Goal: Find contact information: Find contact information

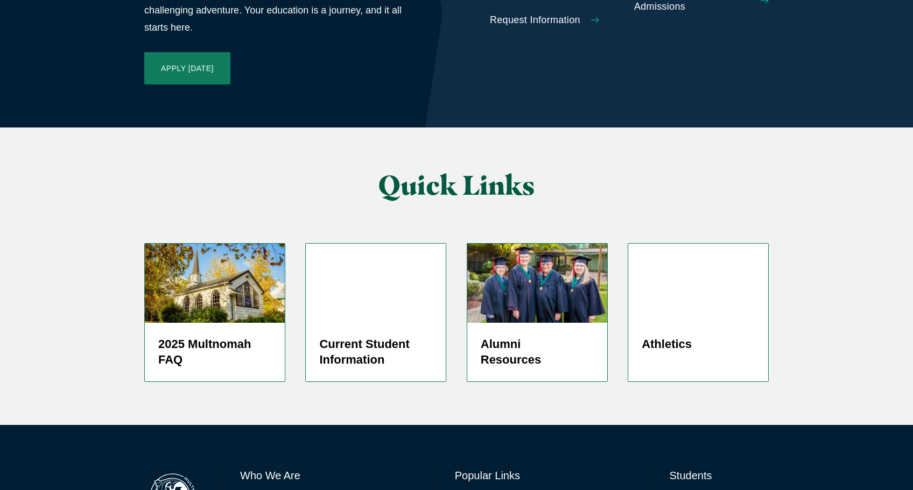
scroll to position [2559, 0]
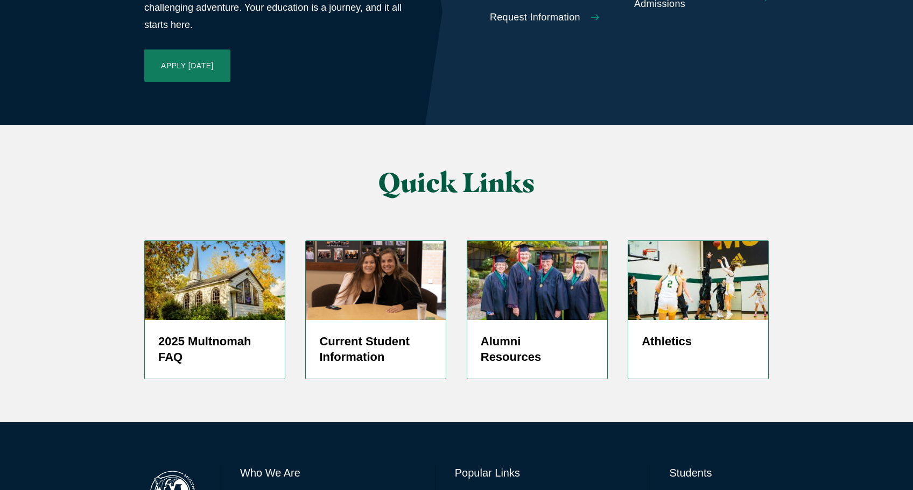
click at [471, 490] on link "Directory" at bounding box center [472, 499] width 34 height 16
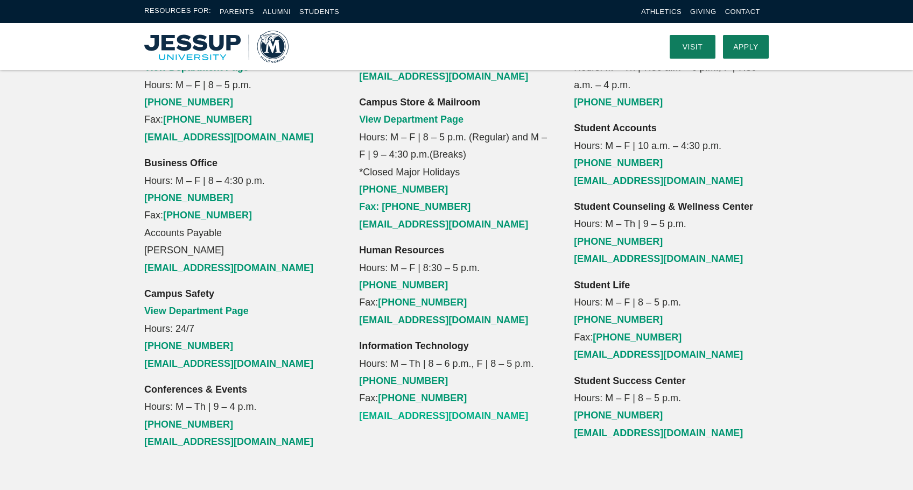
scroll to position [1071, 0]
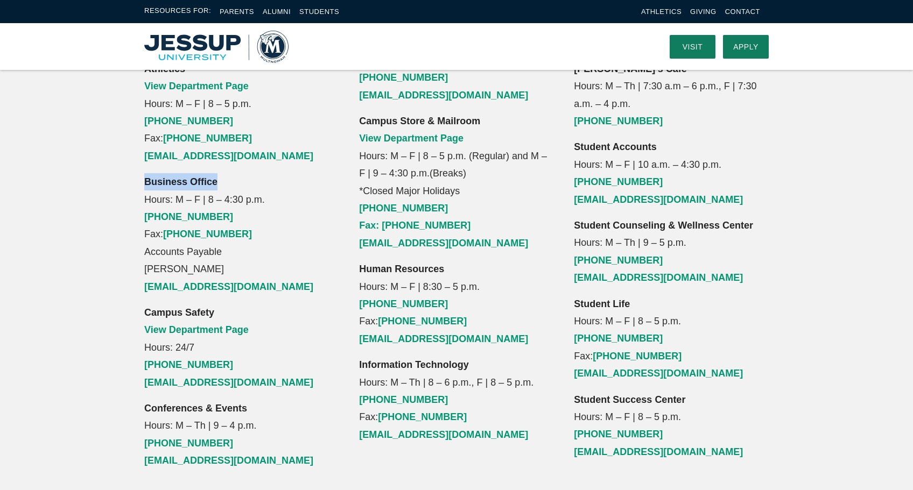
drag, startPoint x: 144, startPoint y: 112, endPoint x: 246, endPoint y: 120, distance: 102.0
click at [246, 173] on p "Business Office Hours: M – F | 8 – 4:30 p.m. [PHONE_NUMBER] Fax: [PHONE_NUMBER]…" at bounding box center [241, 234] width 195 height 122
click at [203, 177] on strong "Business Office" at bounding box center [180, 182] width 73 height 11
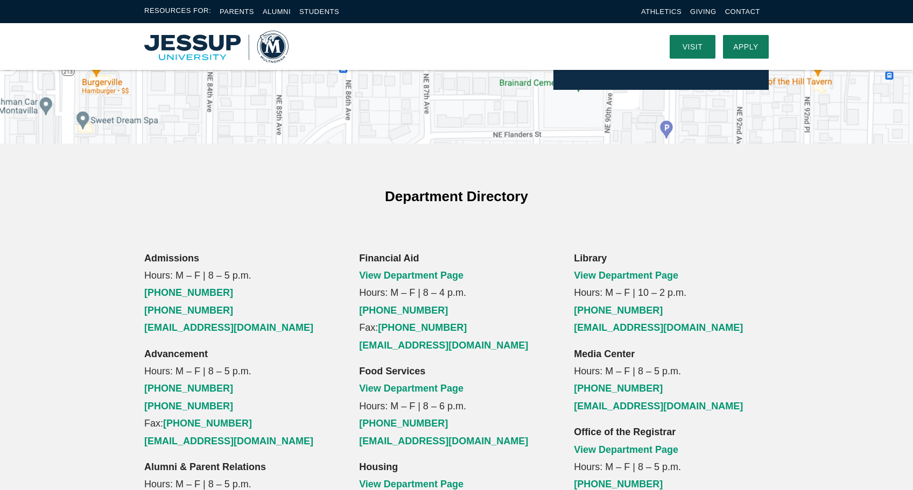
scroll to position [533, 0]
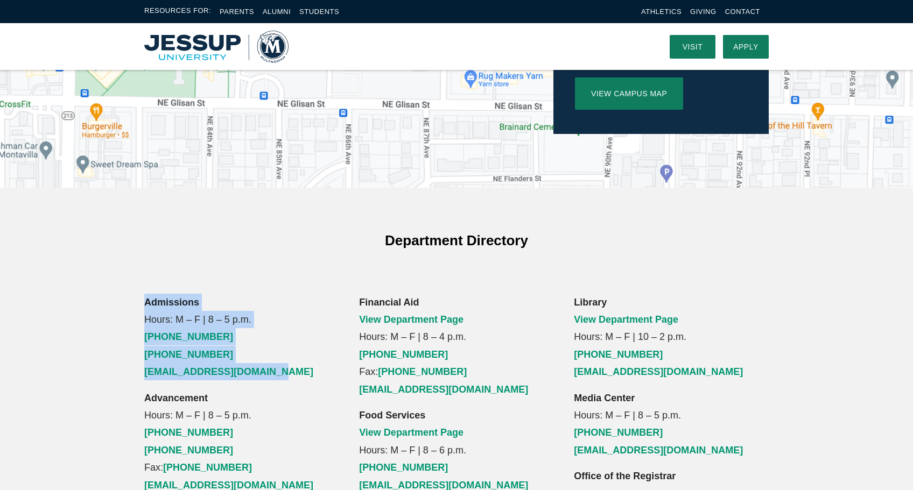
drag, startPoint x: 145, startPoint y: 229, endPoint x: 298, endPoint y: 309, distance: 172.4
click at [298, 309] on p "Admissions Hours: M – F | 8 – 5 p.m. [PHONE_NUMBER] [PHONE_NUMBER] [EMAIL_ADDRE…" at bounding box center [241, 337] width 195 height 87
click at [173, 297] on strong "Admissions" at bounding box center [171, 302] width 55 height 11
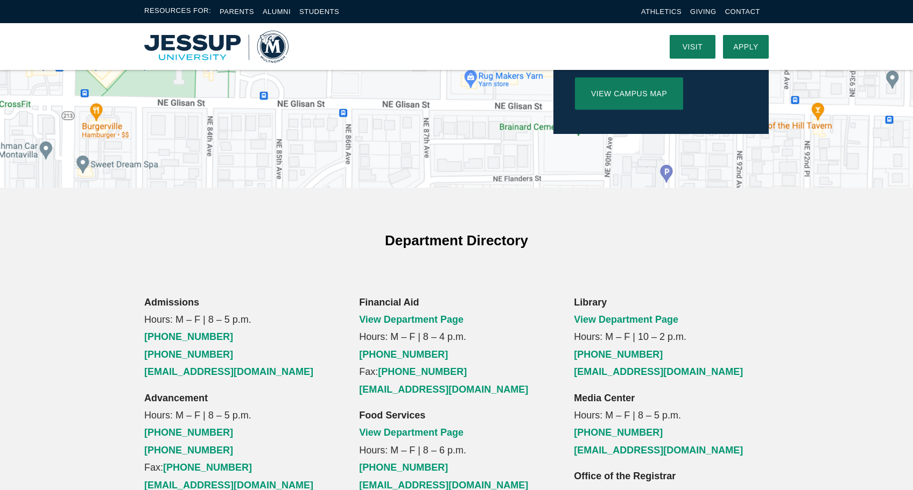
drag, startPoint x: 145, startPoint y: 230, endPoint x: 251, endPoint y: 249, distance: 107.7
click at [251, 294] on p "Admissions Hours: M – F | 8 – 5 p.m. [PHONE_NUMBER] [PHONE_NUMBER] [EMAIL_ADDRE…" at bounding box center [241, 337] width 195 height 87
drag, startPoint x: 252, startPoint y: 250, endPoint x: 139, endPoint y: 224, distance: 116.6
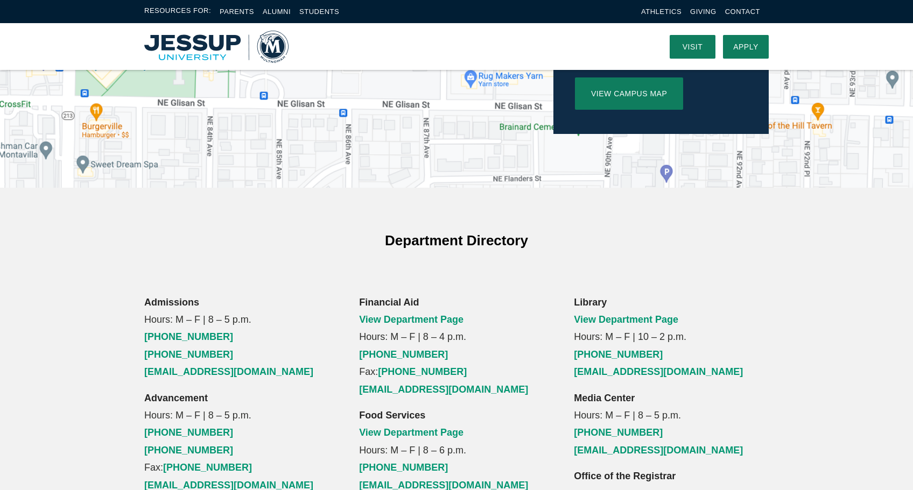
click at [190, 297] on strong "Admissions" at bounding box center [171, 302] width 55 height 11
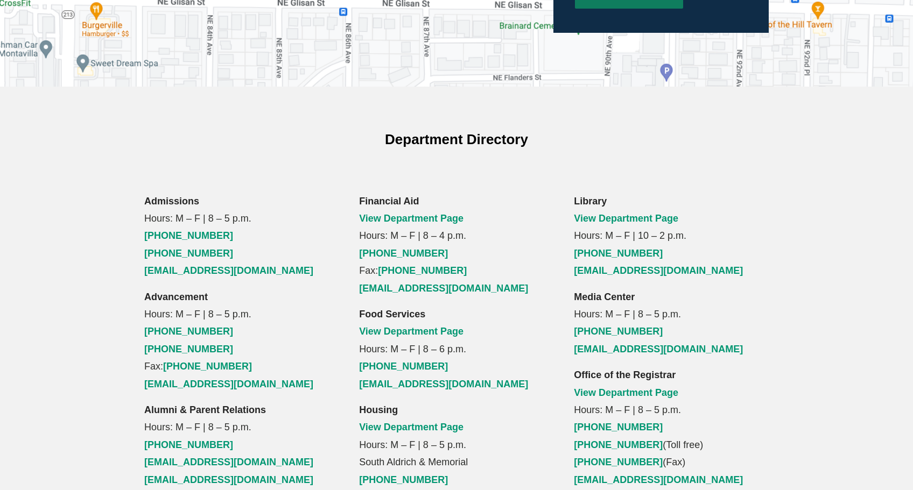
scroll to position [694, 0]
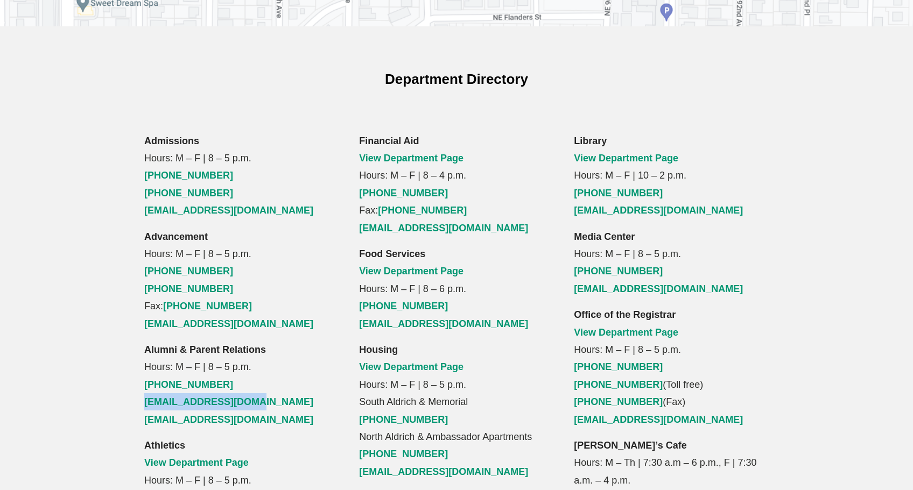
drag, startPoint x: 143, startPoint y: 330, endPoint x: 259, endPoint y: 329, distance: 116.8
click at [259, 329] on div "Admissions Hours: M – F | 8 – 5 p.m. [PHONE_NUMBER] [PHONE_NUMBER] [EMAIL_ADDRE…" at bounding box center [241, 489] width 215 height 714
click at [127, 332] on div "Admissions Hours: M – F | 8 – 5 p.m. [PHONE_NUMBER] [PHONE_NUMBER] [EMAIL_ADDRE…" at bounding box center [456, 489] width 689 height 714
drag, startPoint x: 140, startPoint y: 329, endPoint x: 256, endPoint y: 327, distance: 115.2
click at [256, 327] on div "Admissions Hours: M – F | 8 – 5 p.m. [PHONE_NUMBER] [PHONE_NUMBER] [EMAIL_ADDRE…" at bounding box center [241, 489] width 215 height 714
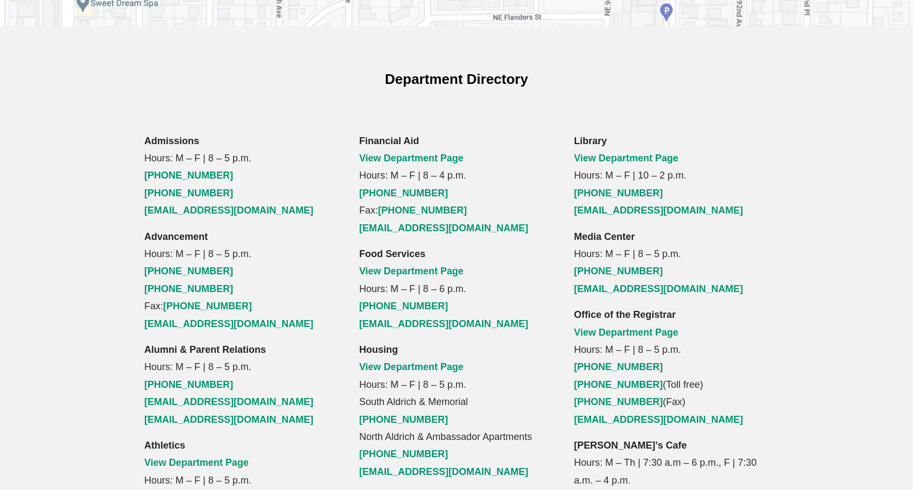
click at [249, 246] on p "Advancement Hours: M – F | 8 – 5 p.m. [PHONE_NUMBER] [PHONE_NUMBER] Fax: [PHONE…" at bounding box center [241, 280] width 195 height 104
click at [304, 341] on p "Alumni & Parent Relations Hours: M – F | 8 – 5 p.m. [PHONE_NUMBER] [EMAIL_ADDRE…" at bounding box center [241, 384] width 195 height 87
